Goal: Information Seeking & Learning: Learn about a topic

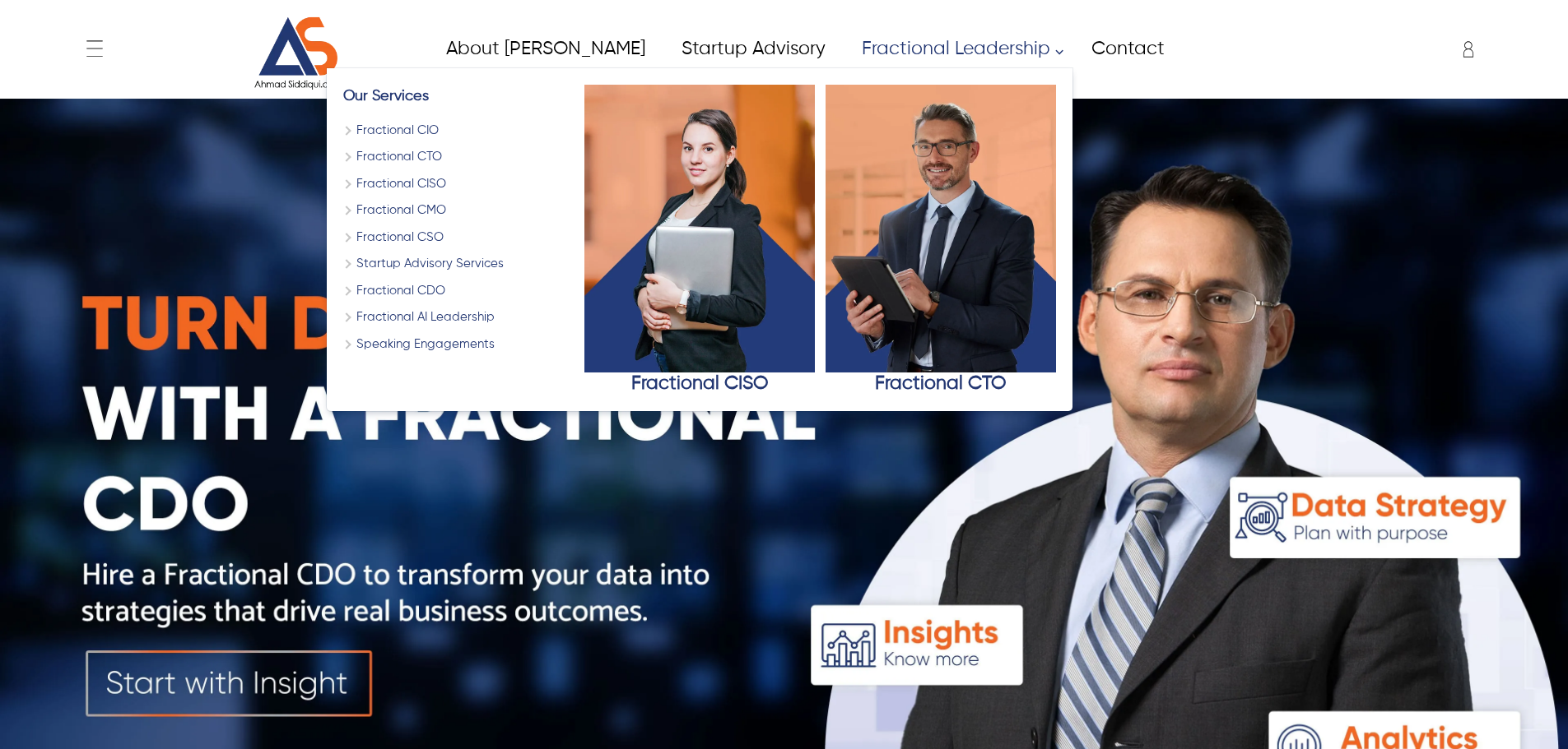
click at [364, 296] on link "Fractional CDO" at bounding box center [458, 291] width 230 height 19
click at [355, 238] on link "Fractional CSO" at bounding box center [458, 237] width 230 height 19
click at [348, 211] on link "Fractional CMO" at bounding box center [458, 211] width 230 height 19
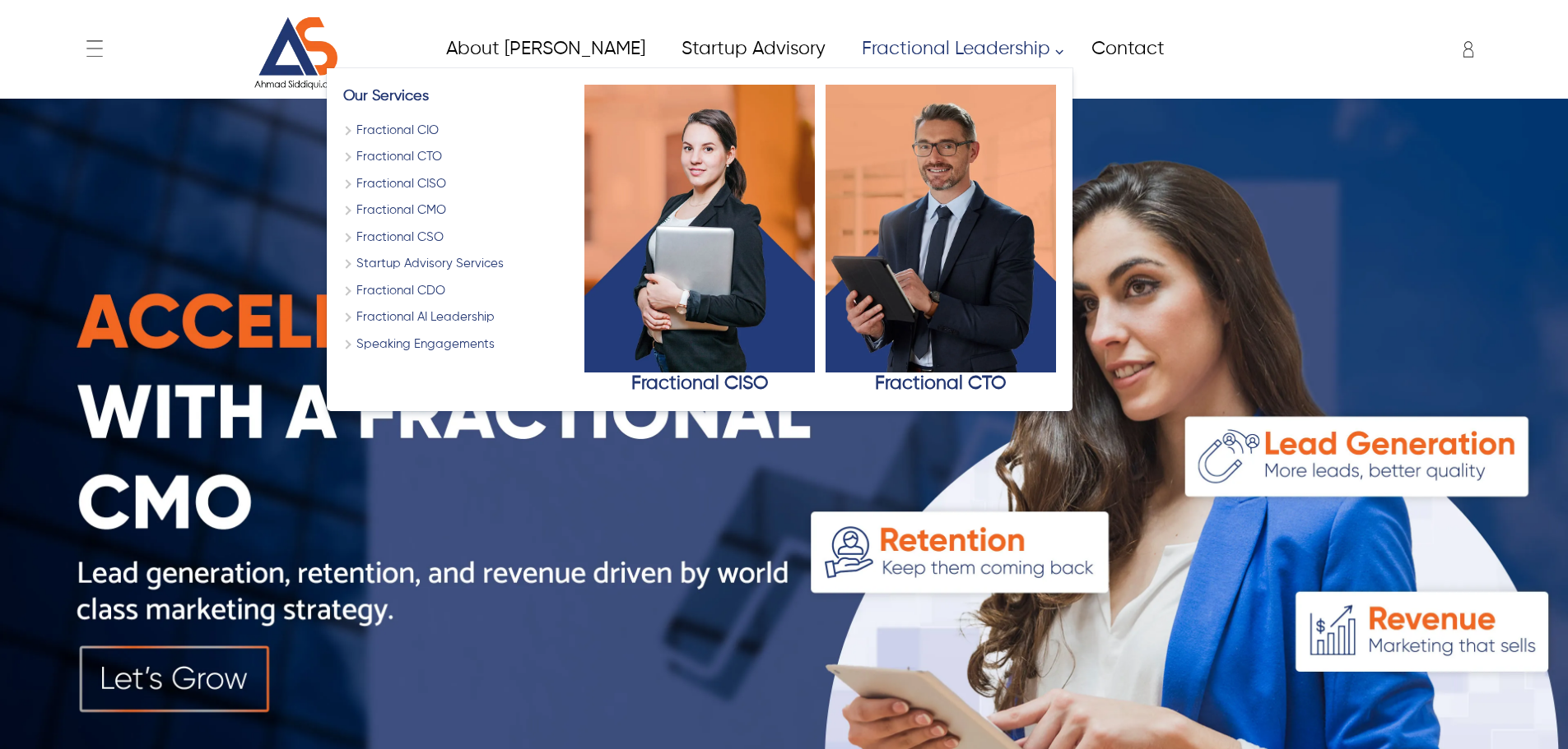
click at [343, 171] on div "Our Services Fractional CIO Fractional CTO Fractional CISO Fractional CMO Fract…" at bounding box center [458, 240] width 230 height 311
click at [343, 188] on link "Fractional CISO" at bounding box center [458, 184] width 230 height 19
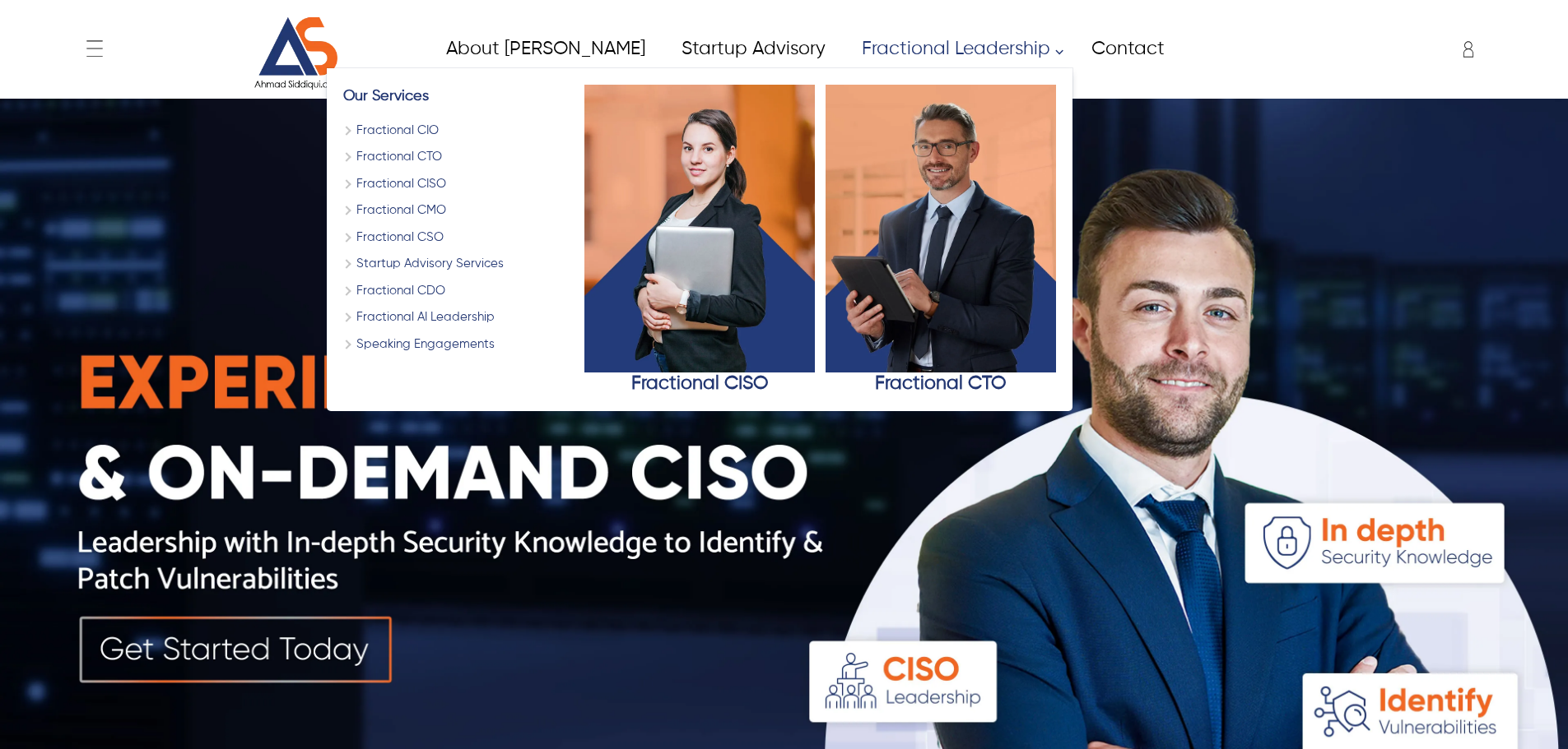
click at [351, 233] on link "Fractional CSO" at bounding box center [458, 237] width 230 height 19
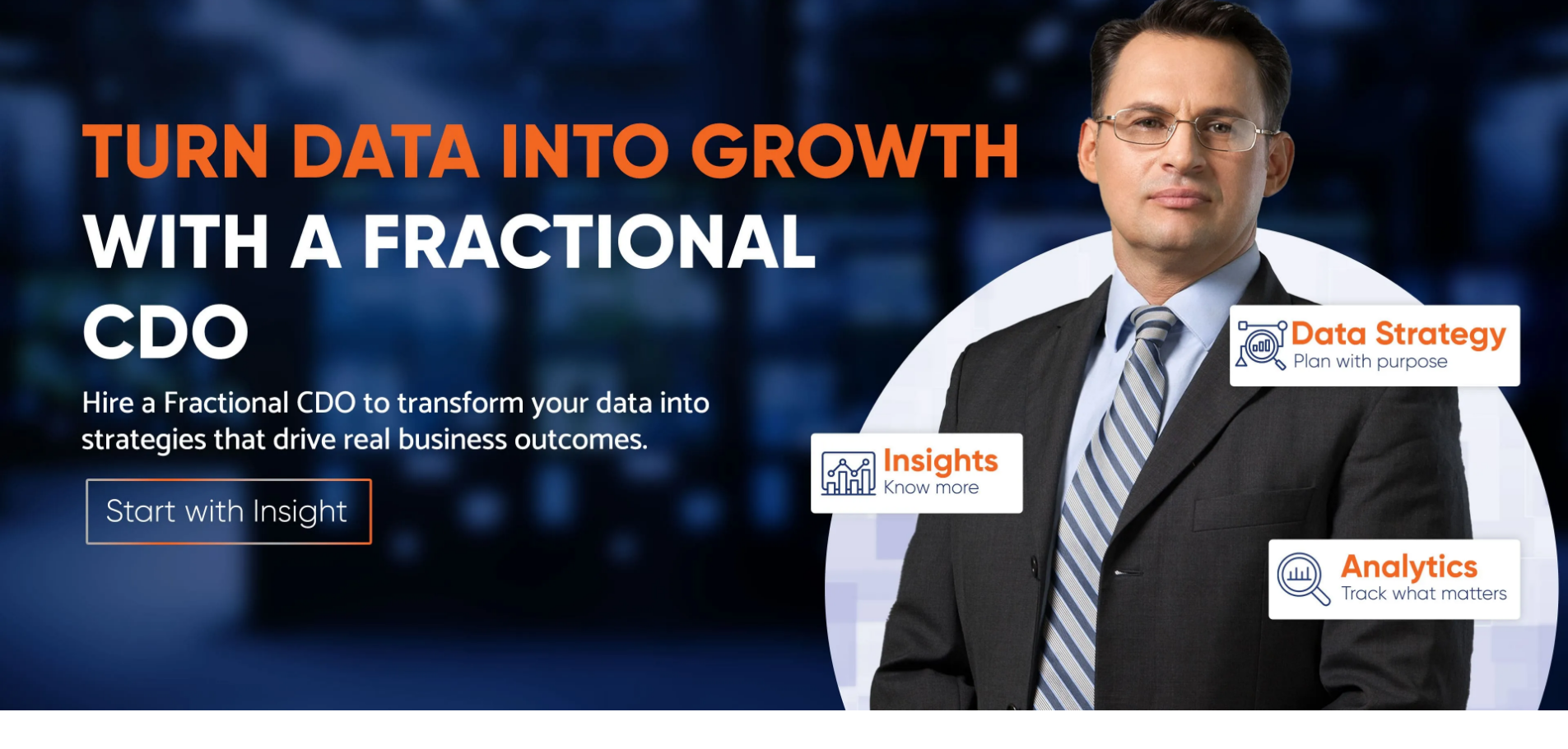
scroll to position [164, 0]
